Goal: Transaction & Acquisition: Purchase product/service

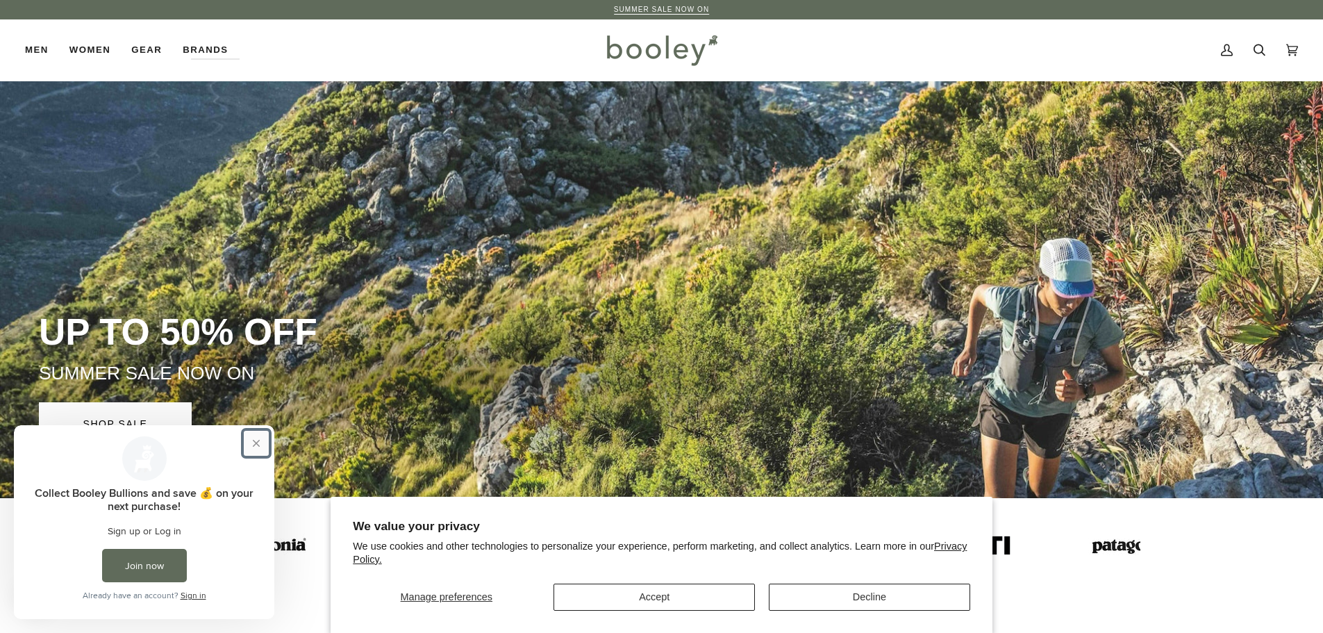
click at [253, 448] on button "Close prompt" at bounding box center [256, 443] width 25 height 25
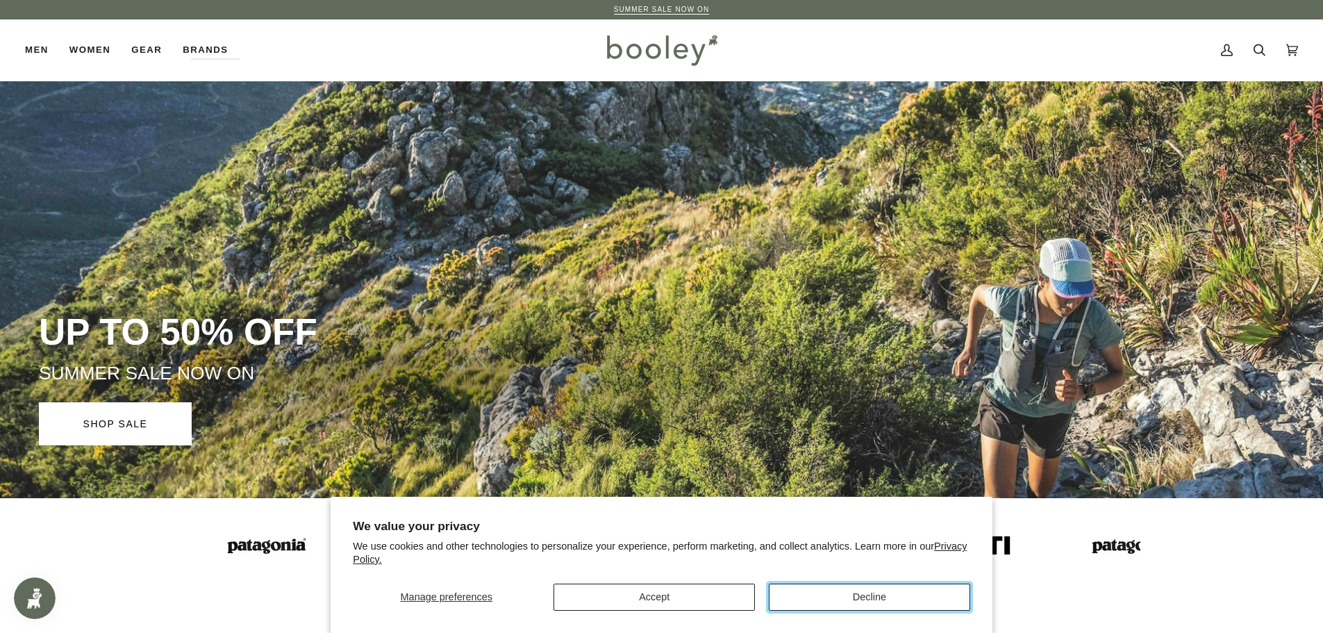
click at [793, 592] on button "Decline" at bounding box center [869, 596] width 201 height 27
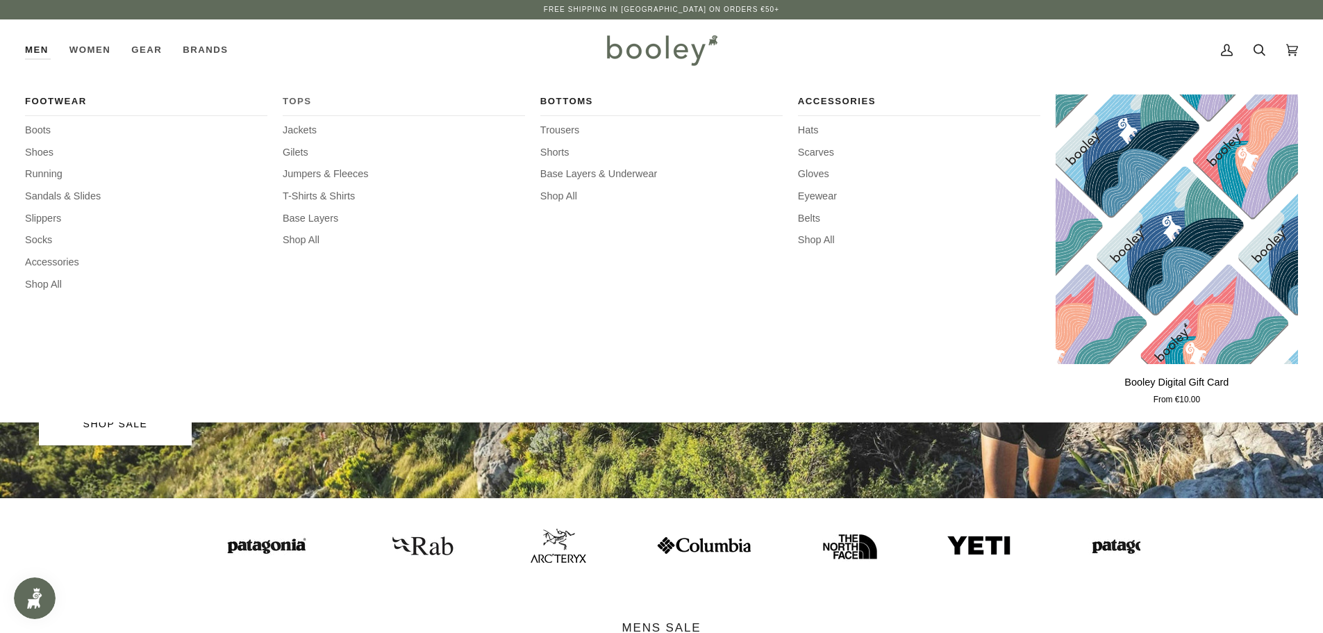
click at [297, 97] on span "Tops" at bounding box center [404, 101] width 242 height 14
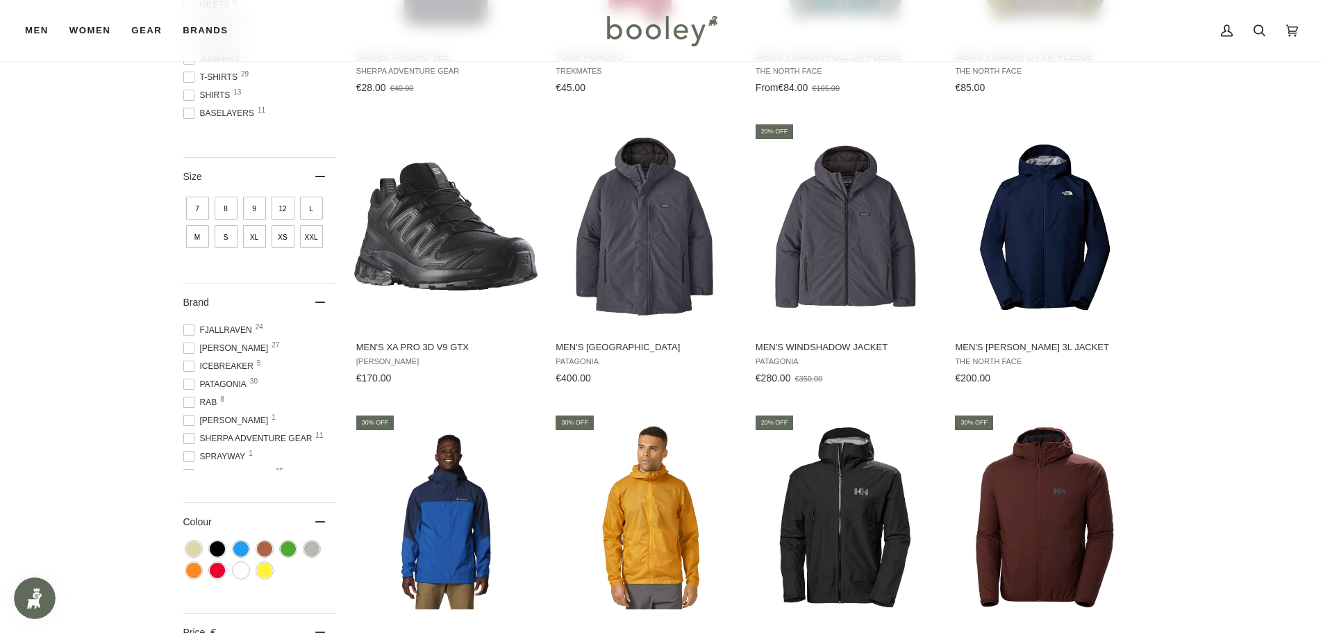
scroll to position [122, 0]
click at [194, 349] on span "Patagonia 30" at bounding box center [216, 350] width 67 height 13
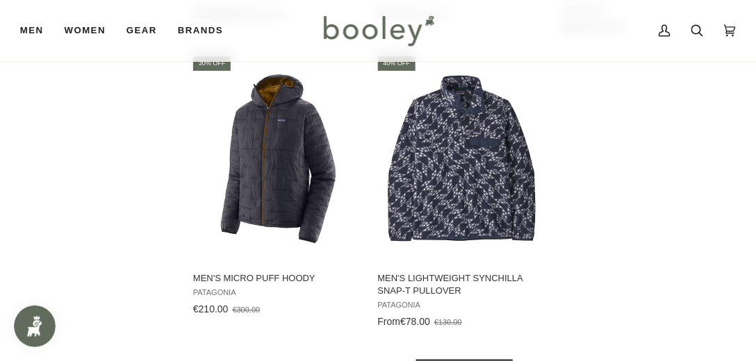
scroll to position [1955, 0]
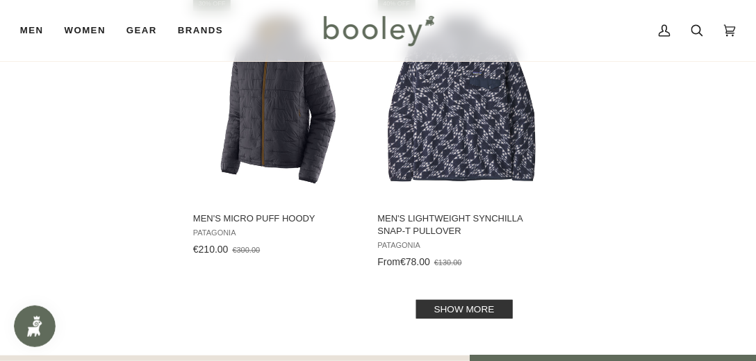
click at [484, 300] on link "Show more" at bounding box center [464, 309] width 97 height 19
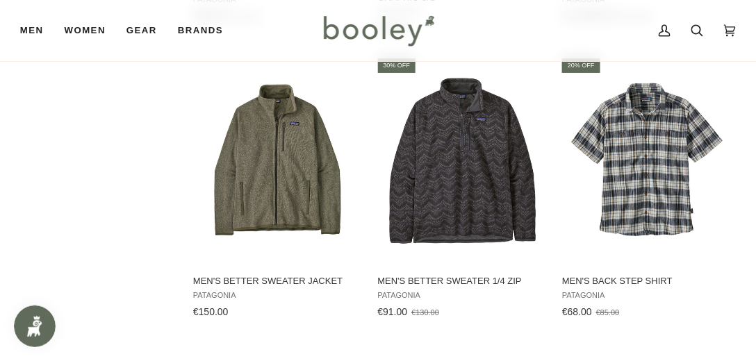
scroll to position [2748, 0]
